Goal: Transaction & Acquisition: Purchase product/service

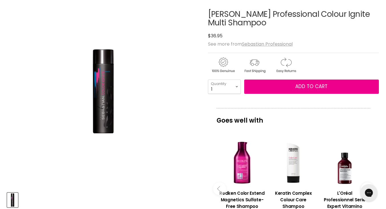
scroll to position [76, 0]
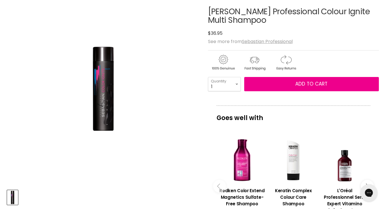
drag, startPoint x: 390, startPoint y: 20, endPoint x: 390, endPoint y: 36, distance: 16.8
click at [386, 36] on html "Skip to content HAIR & BEAUTY TRADE SUPPLY | GET TRADE ACCESS HAIR & BEAUTY TRA…" at bounding box center [193, 28] width 386 height 209
click at [235, 82] on select "1 2 3 4 5 6 7 8 9 10+" at bounding box center [224, 84] width 33 height 14
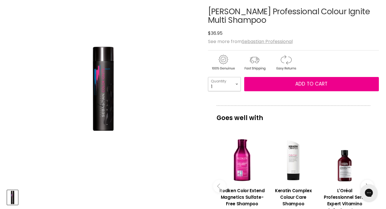
click at [235, 82] on select "1 2 3 4 5 6 7 8 9 10+" at bounding box center [224, 84] width 33 height 14
select select "3"
click at [208, 77] on select "1 2 3 4 5 6 7 8 9 10+" at bounding box center [224, 84] width 33 height 14
type input "3"
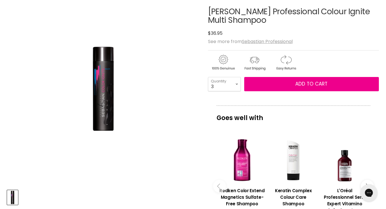
click at [102, 90] on img "Sebastian Professional Colour Ignite Multi Shampoo image. Click or Scroll to Zo…" at bounding box center [102, 88] width 61 height 85
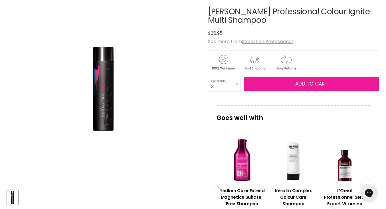
click at [292, 82] on button "Add to cart" at bounding box center [311, 84] width 135 height 14
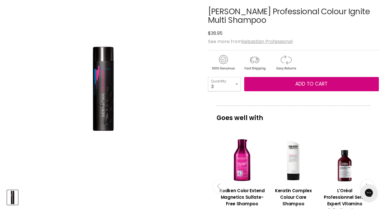
scroll to position [0, 0]
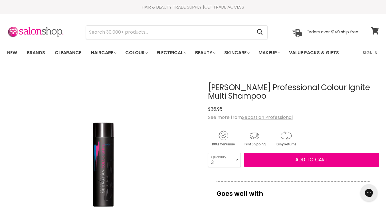
click at [377, 30] on icon at bounding box center [375, 30] width 8 height 7
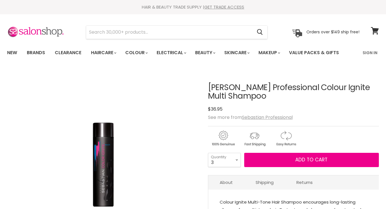
select select "3"
click at [313, 161] on span "Add to cart" at bounding box center [311, 159] width 32 height 7
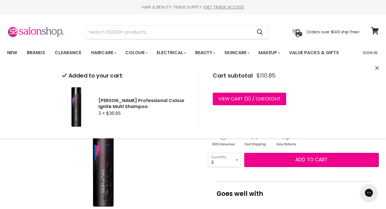
click at [181, 159] on div "Click or scroll to zoom Tap or pinch to zoom" at bounding box center [102, 164] width 191 height 191
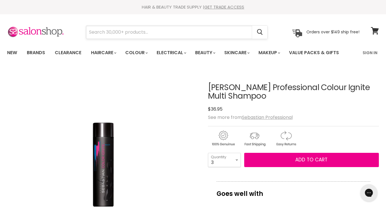
click at [173, 37] on input "Search" at bounding box center [169, 32] width 166 height 13
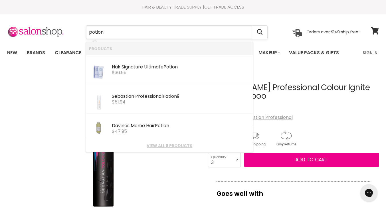
type input "potion 9"
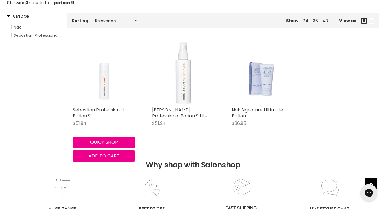
click at [98, 85] on img "Main content" at bounding box center [104, 73] width 30 height 62
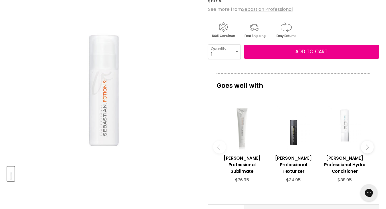
scroll to position [102, 0]
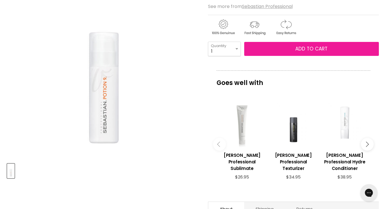
click at [289, 51] on button "Add to cart" at bounding box center [311, 49] width 135 height 14
click at [310, 42] on button "Add to cart" at bounding box center [311, 49] width 135 height 14
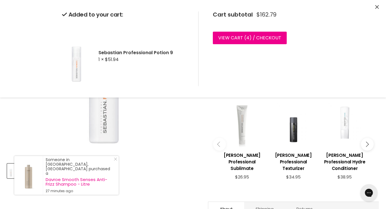
scroll to position [0, 0]
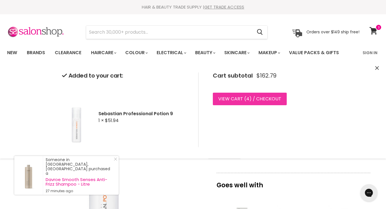
click at [252, 97] on link "View cart ( 4 ) / Checkout" at bounding box center [250, 99] width 74 height 13
